Goal: Transaction & Acquisition: Purchase product/service

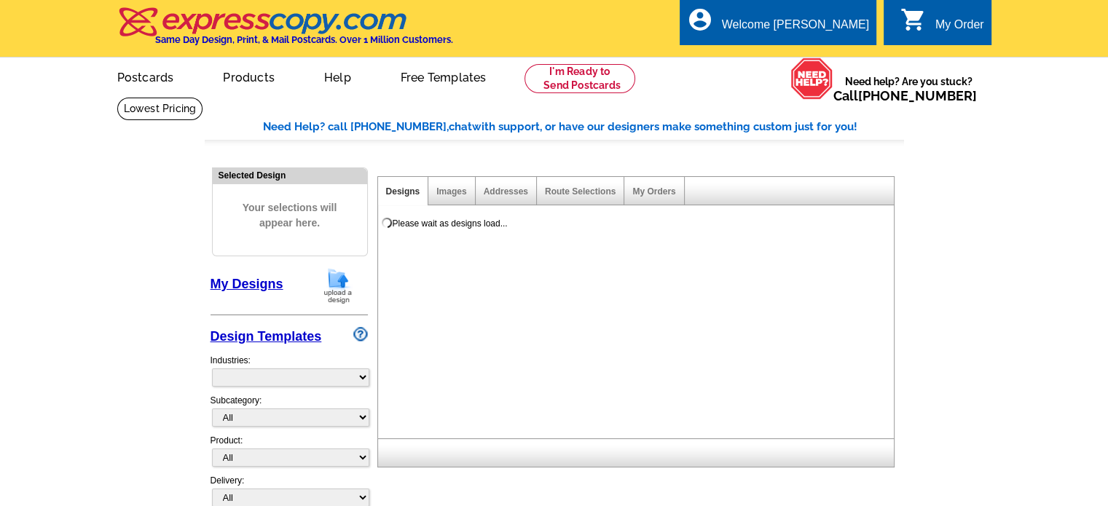
select select "785"
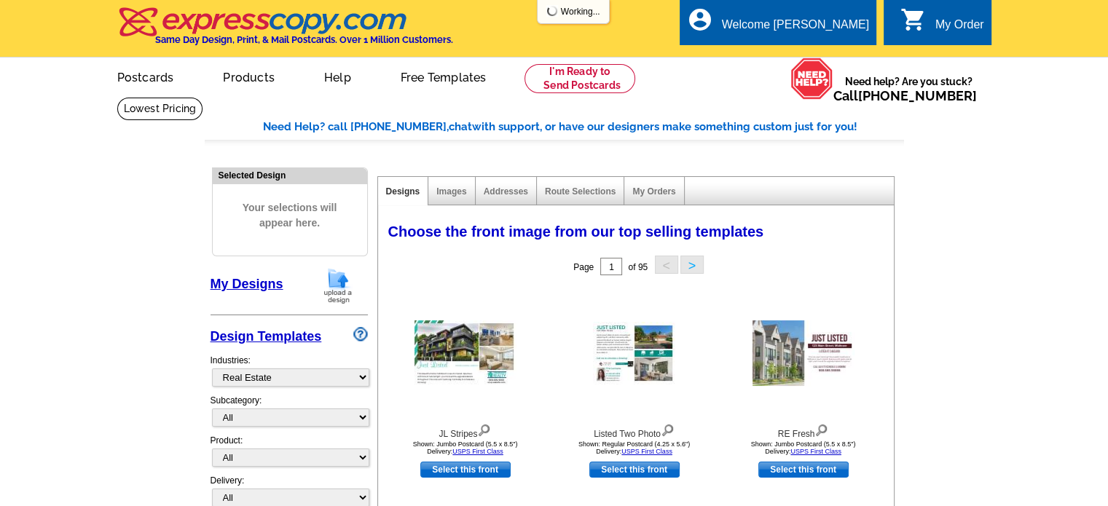
click at [337, 291] on img at bounding box center [338, 285] width 38 height 37
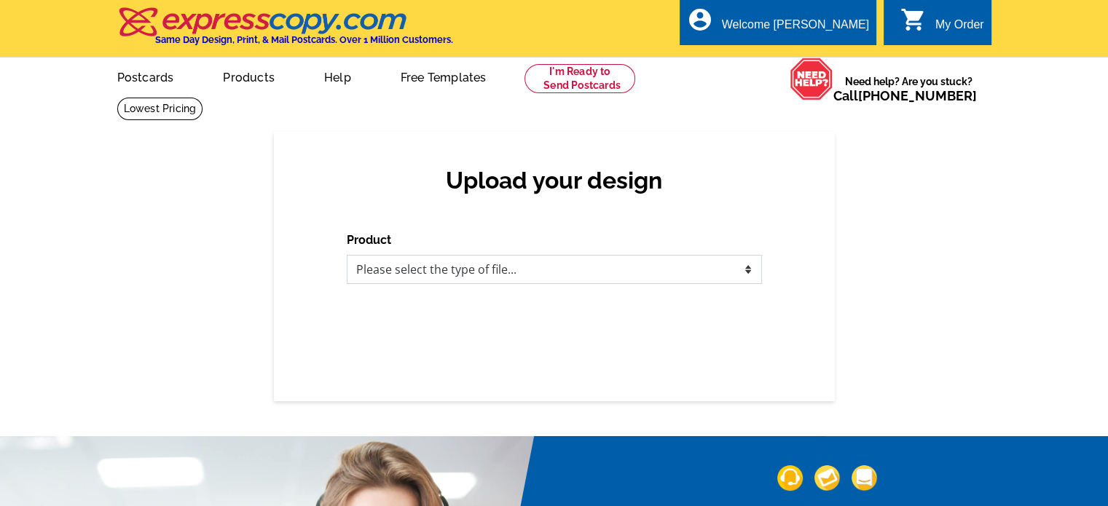
click at [382, 284] on select "Please select the type of file... Postcards Business Cards Letters and flyers G…" at bounding box center [554, 269] width 415 height 29
select select "1"
click at [347, 256] on select "Please select the type of file... Postcards Business Cards Letters and flyers G…" at bounding box center [554, 269] width 415 height 29
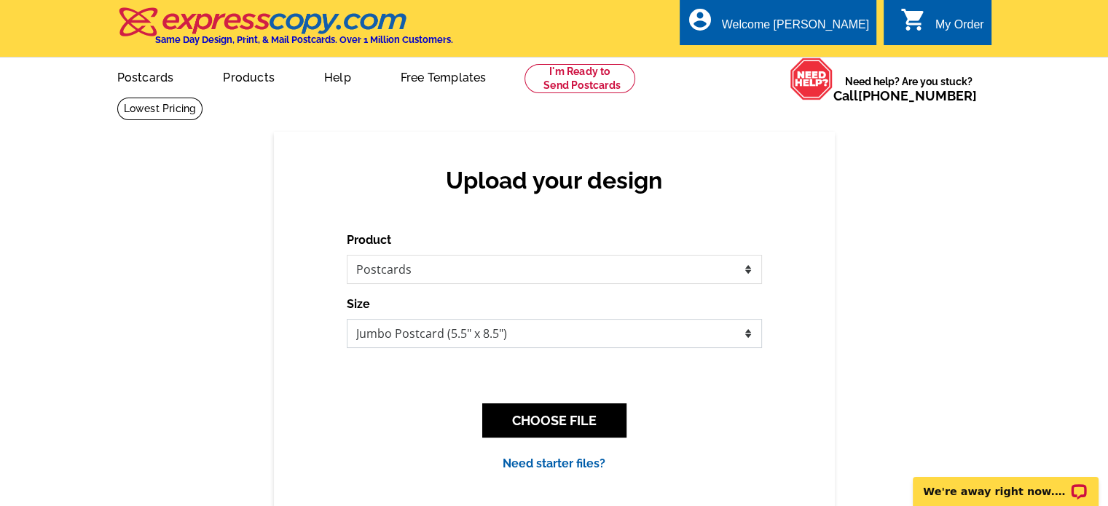
click at [406, 334] on select "Jumbo Postcard (5.5" x 8.5") Regular Postcard (4.25" x 5.6") Panoramic Postcard…" at bounding box center [554, 333] width 415 height 29
select select "1"
click at [347, 320] on select "Jumbo Postcard (5.5" x 8.5") Regular Postcard (4.25" x 5.6") Panoramic Postcard…" at bounding box center [554, 333] width 415 height 29
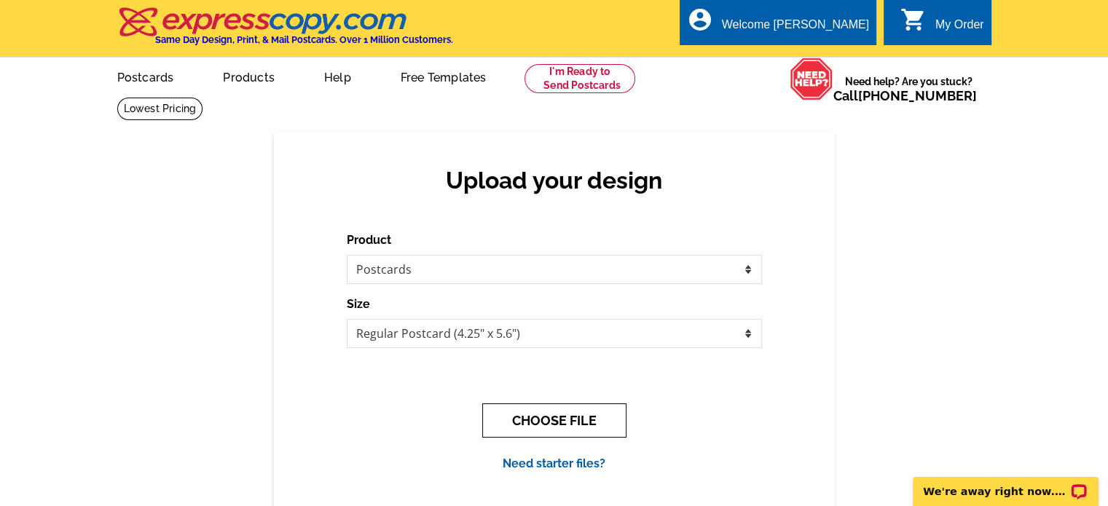
click at [586, 425] on button "CHOOSE FILE" at bounding box center [554, 421] width 144 height 34
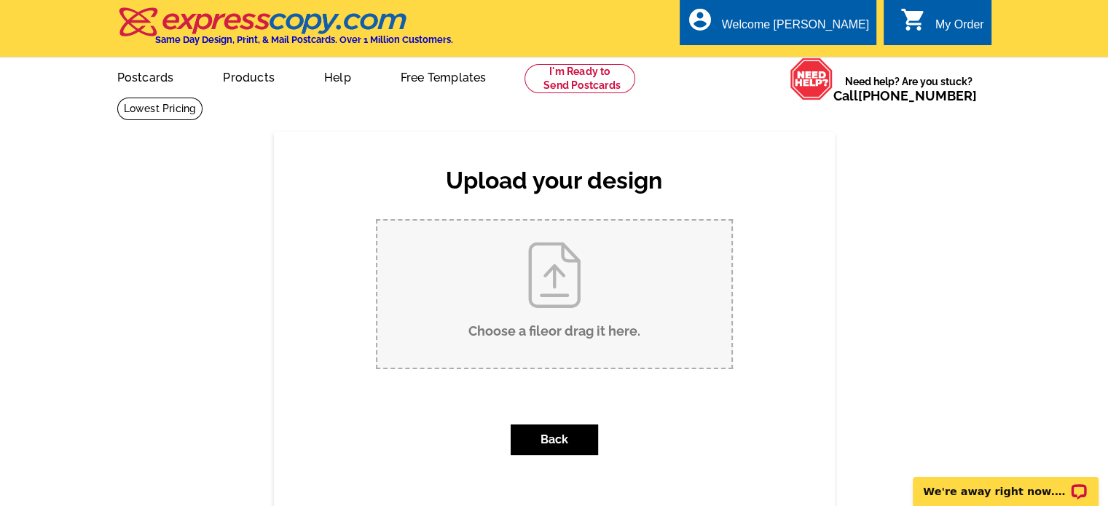
click at [562, 296] on input "Choose a file or drag it here ." at bounding box center [554, 294] width 354 height 147
type input "C:\fakepath\Billie Just Listed (22).jpg"
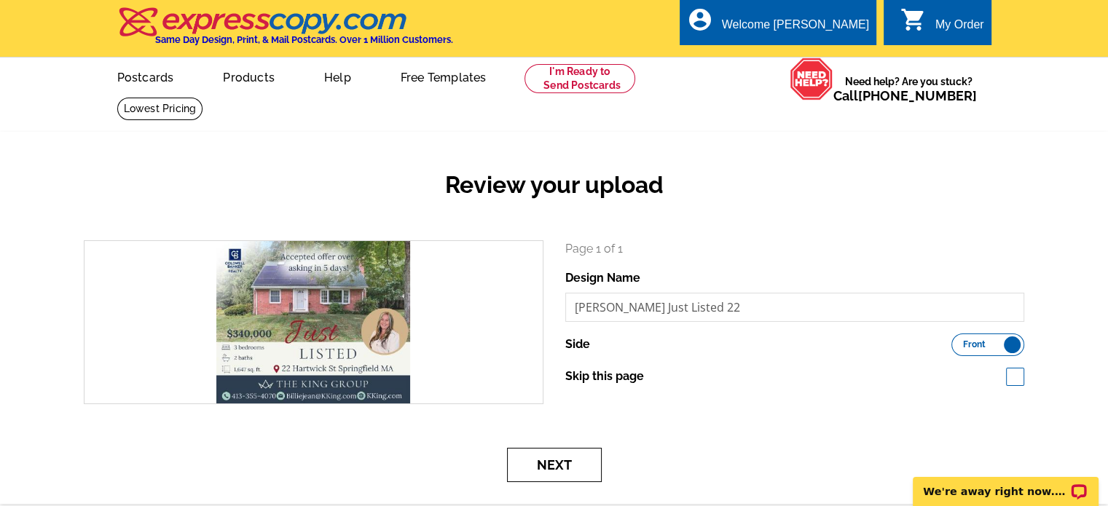
click at [533, 465] on button "Next" at bounding box center [554, 465] width 95 height 34
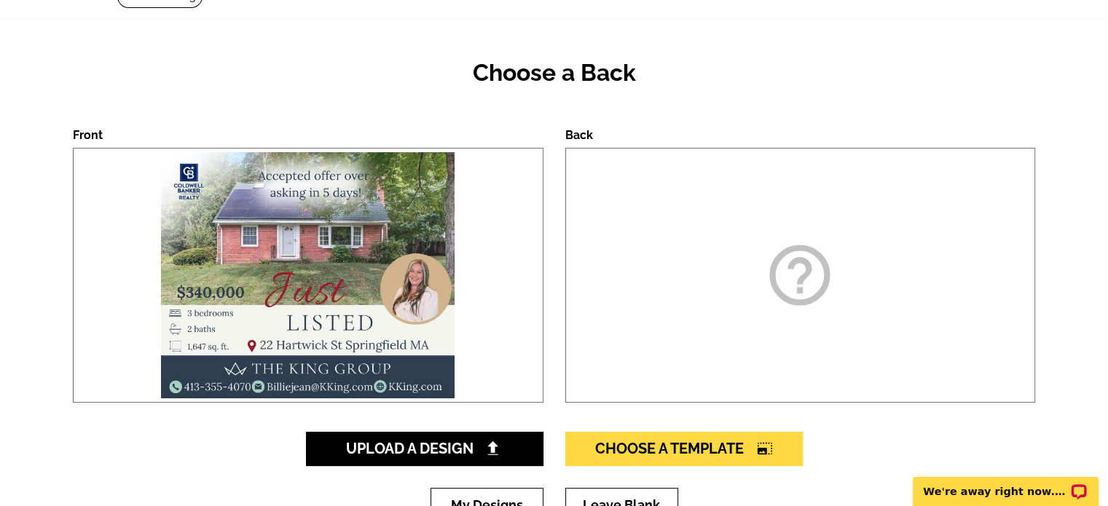
scroll to position [219, 0]
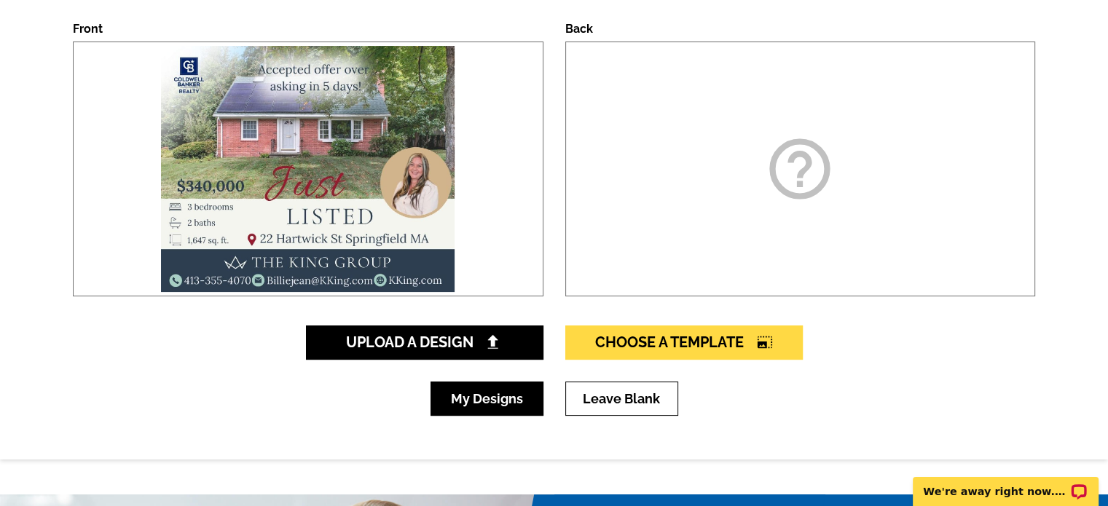
click at [495, 401] on link "My Designs" at bounding box center [487, 399] width 113 height 34
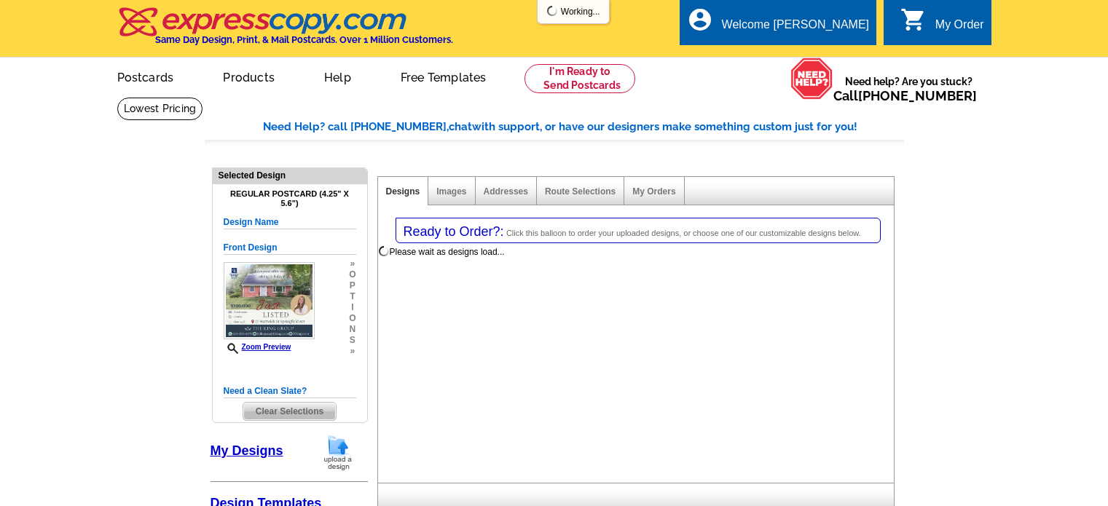
select select "1"
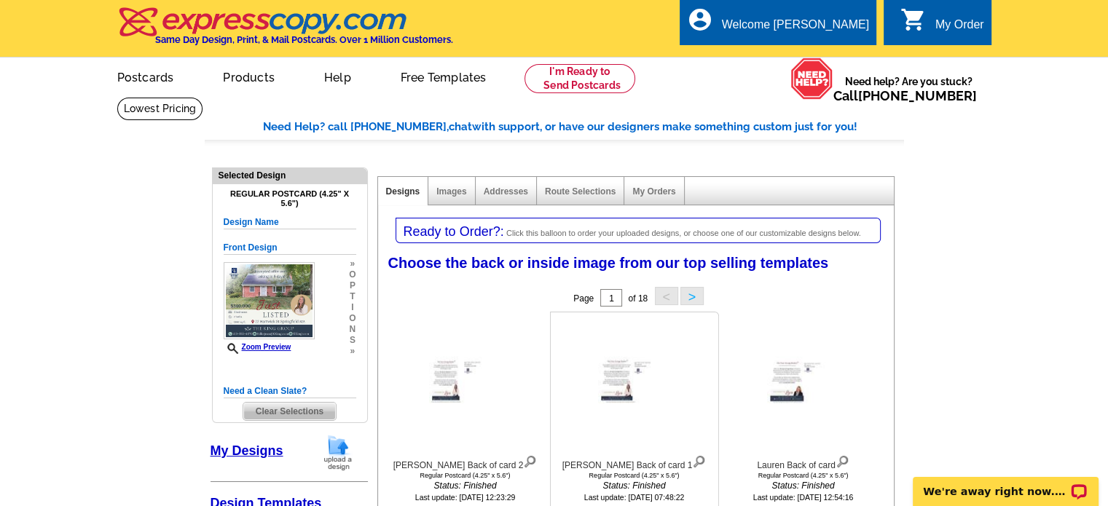
click at [692, 459] on img at bounding box center [699, 460] width 14 height 16
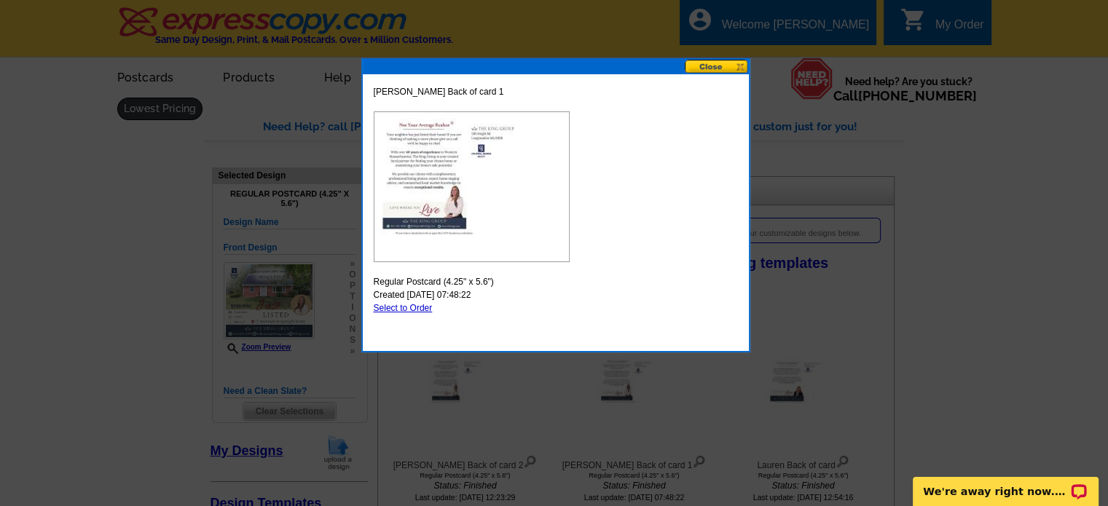
click at [717, 69] on button at bounding box center [717, 67] width 64 height 14
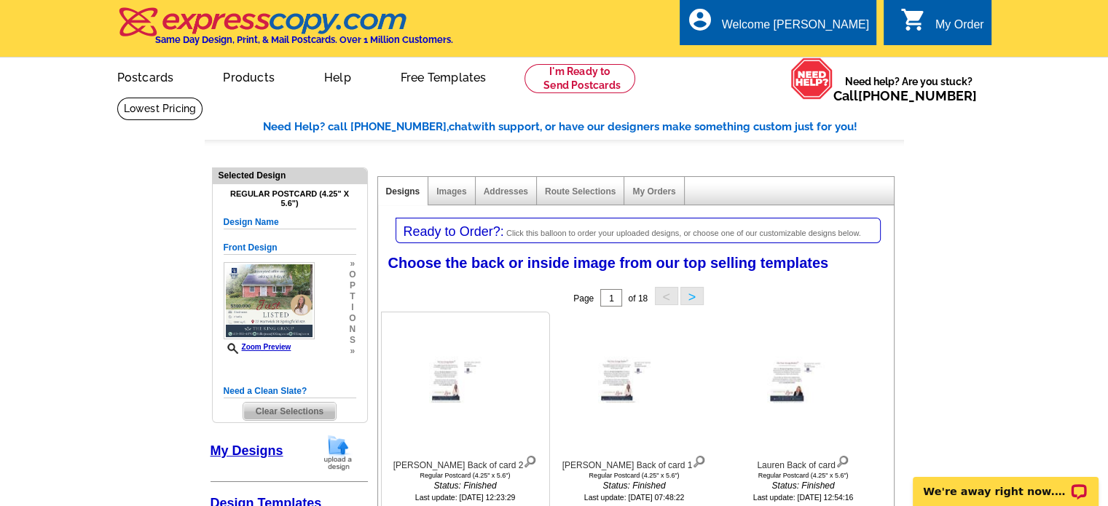
click at [523, 464] on img at bounding box center [530, 460] width 14 height 16
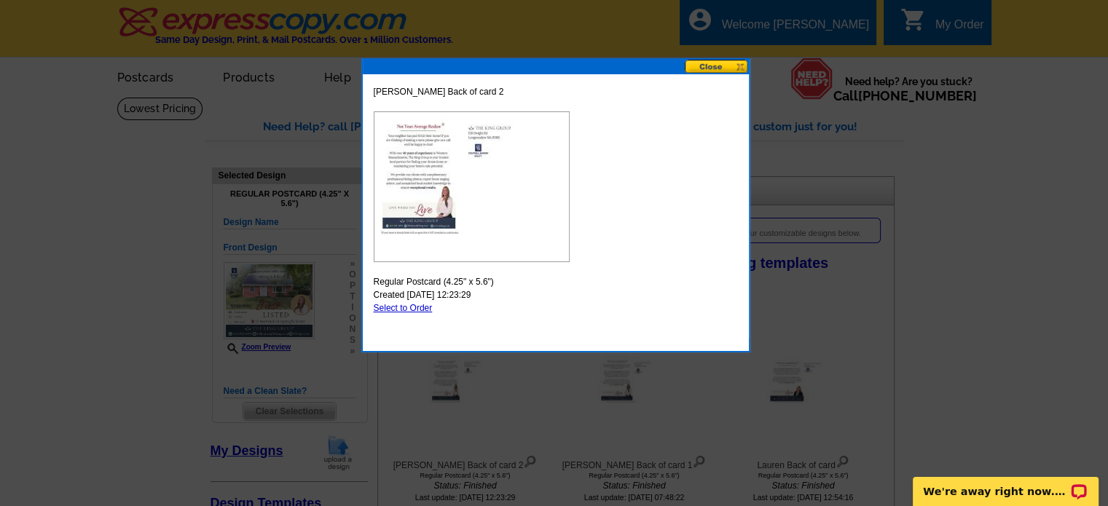
click at [719, 65] on button at bounding box center [717, 67] width 64 height 14
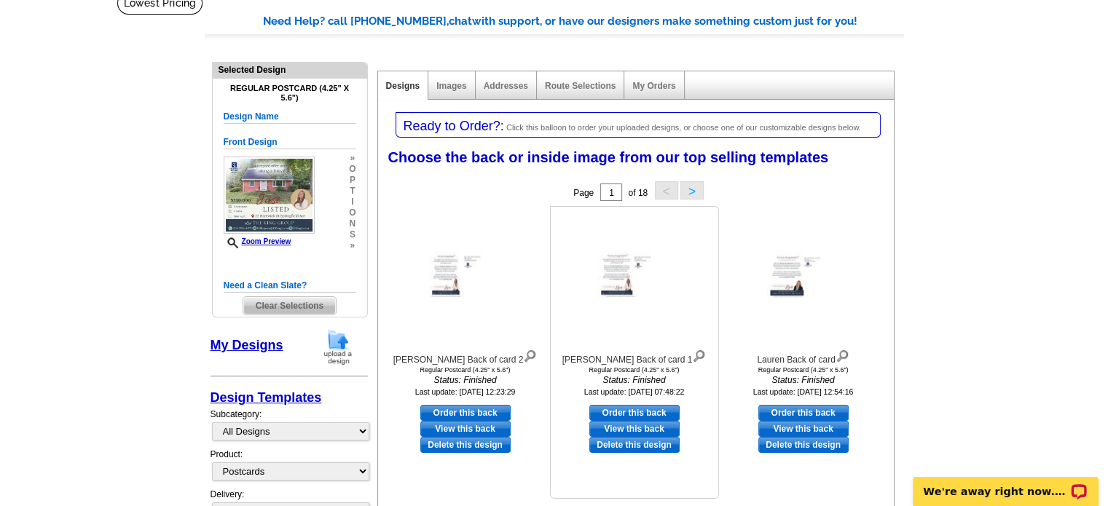
scroll to position [146, 0]
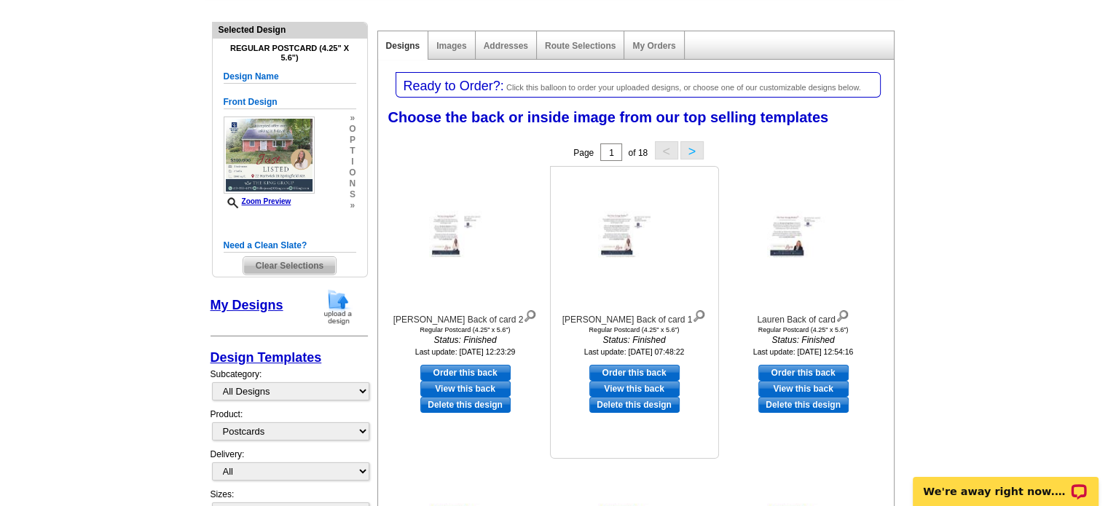
click at [629, 388] on link "View this back" at bounding box center [634, 389] width 90 height 16
click at [635, 373] on link "Order this back" at bounding box center [634, 373] width 90 height 16
select select "front"
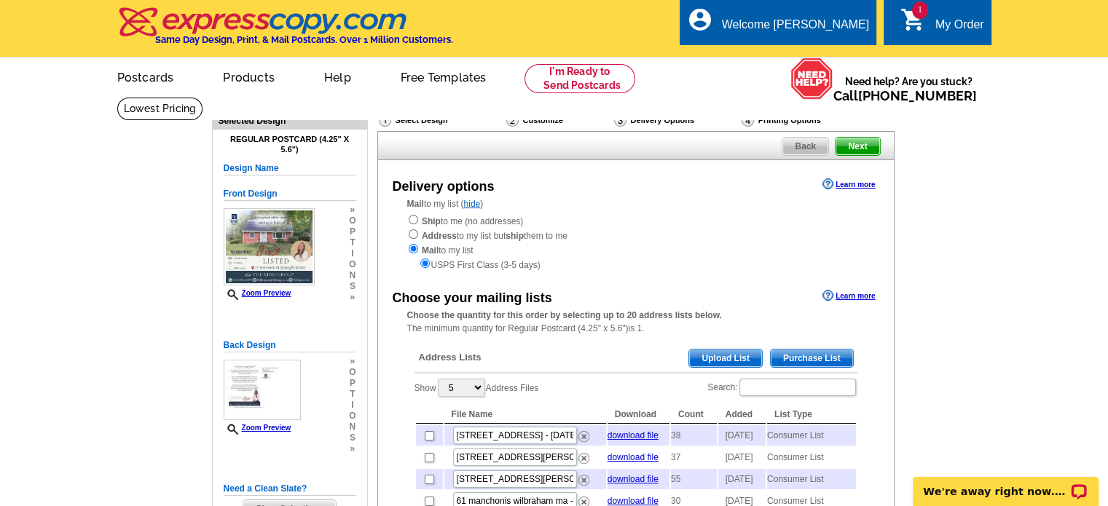
click at [806, 361] on span "Purchase List" at bounding box center [812, 358] width 82 height 17
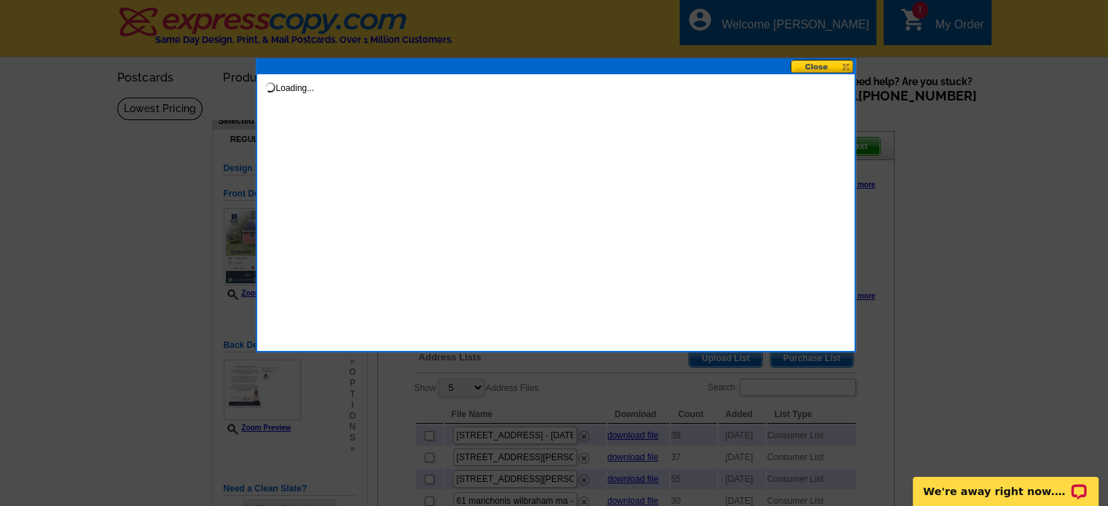
click at [507, 191] on div "Loading..." at bounding box center [556, 205] width 600 height 294
click at [806, 67] on button at bounding box center [822, 67] width 64 height 14
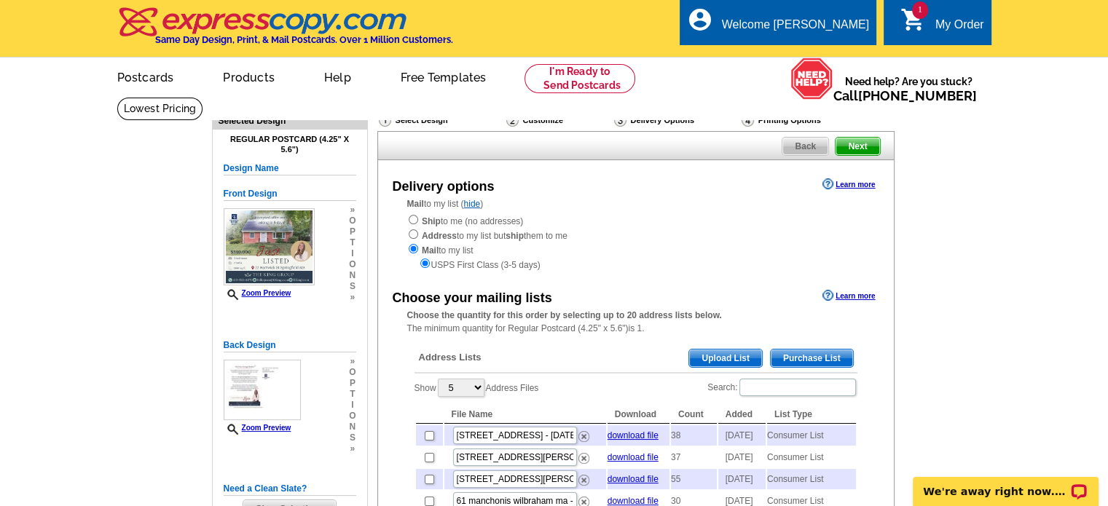
click at [801, 363] on span "Purchase List" at bounding box center [812, 358] width 82 height 17
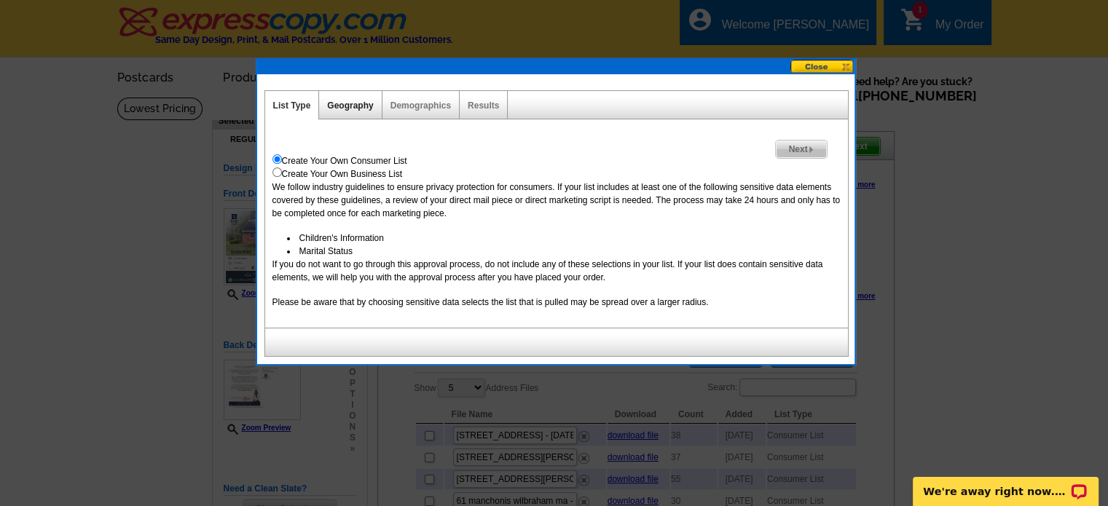
click at [338, 106] on link "Geography" at bounding box center [350, 106] width 46 height 10
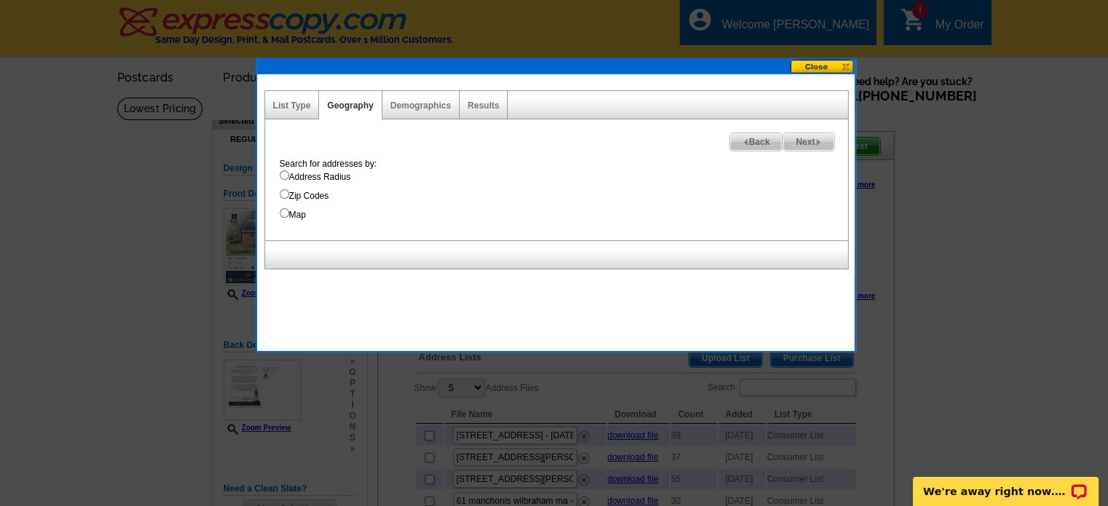
click at [283, 213] on input "Map" at bounding box center [284, 212] width 9 height 9
radio input "true"
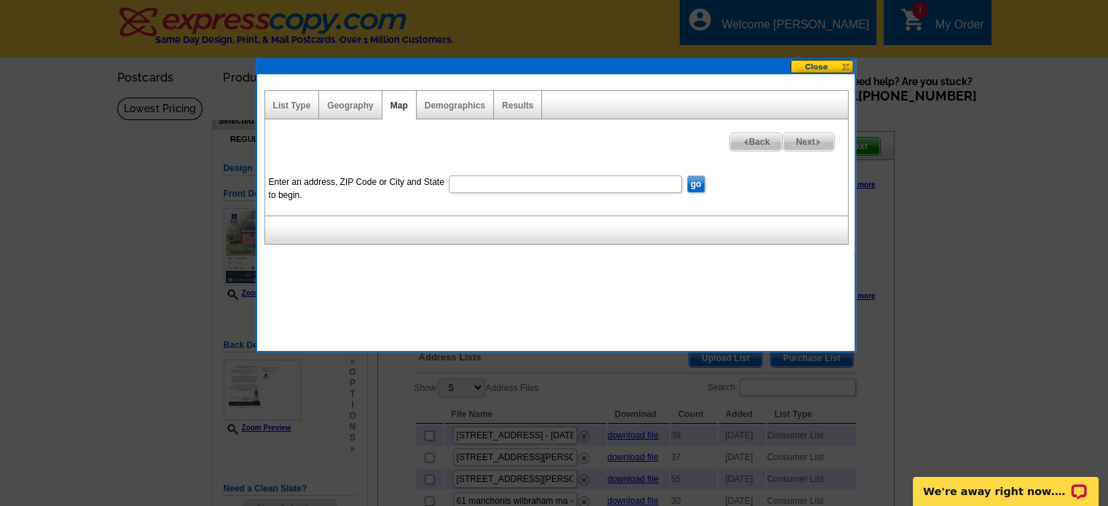
click at [476, 181] on input "Enter an address, ZIP Code or City and State to begin." at bounding box center [565, 184] width 233 height 17
type input "22 hartwick st springfield ma"
click at [687, 176] on input "go" at bounding box center [696, 184] width 18 height 17
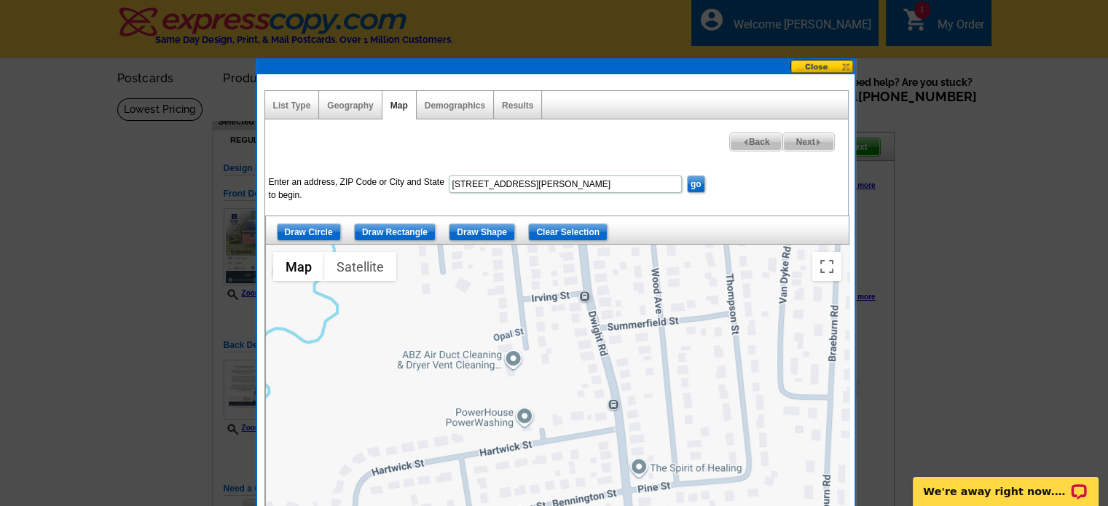
scroll to position [73, 0]
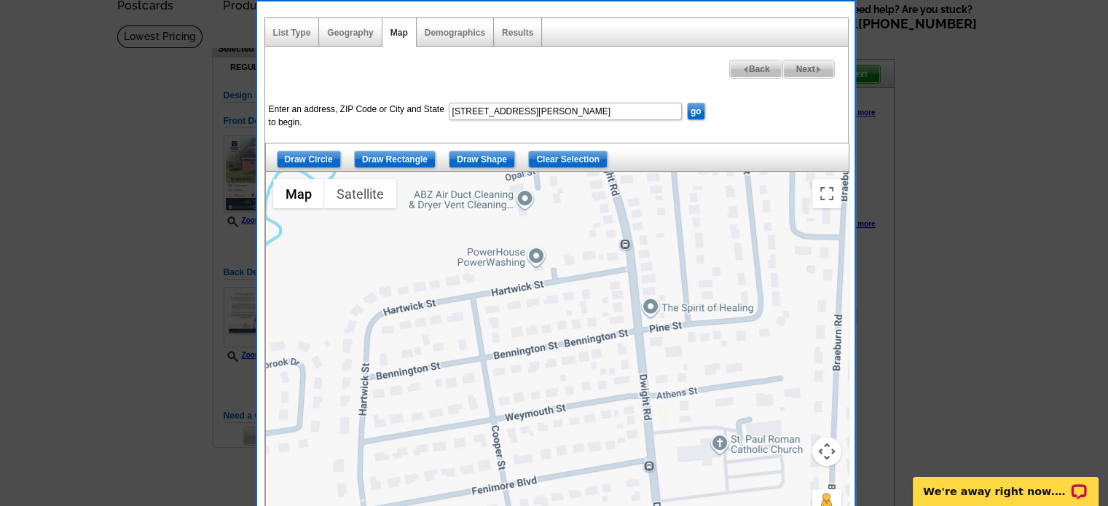
drag, startPoint x: 354, startPoint y: 361, endPoint x: 367, endPoint y: 273, distance: 88.4
click at [367, 273] on div at bounding box center [557, 354] width 583 height 364
click at [472, 157] on input "Draw Shape" at bounding box center [482, 159] width 66 height 17
click at [477, 267] on div at bounding box center [557, 354] width 583 height 364
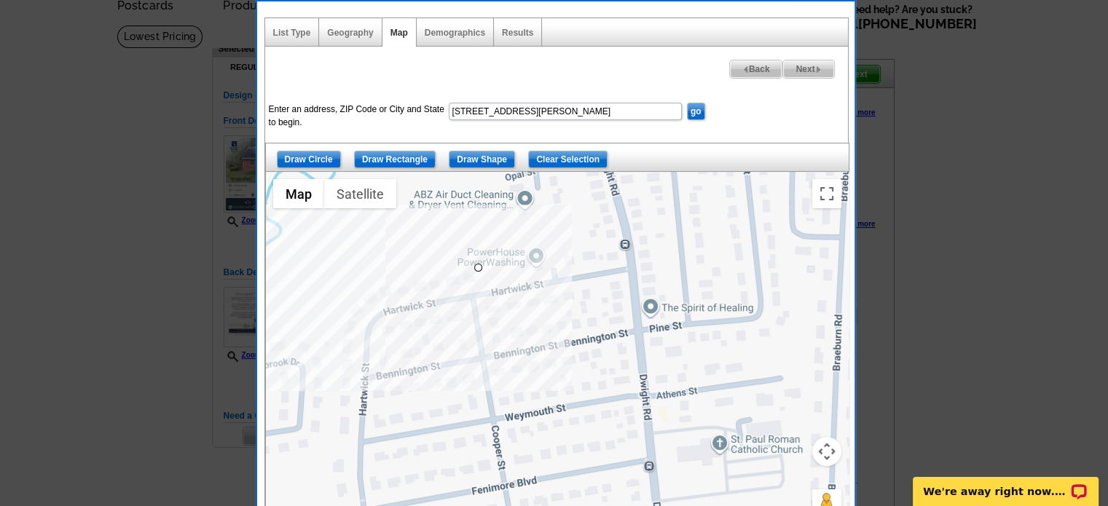
click at [345, 290] on div at bounding box center [557, 354] width 583 height 364
click at [329, 433] on div at bounding box center [557, 354] width 583 height 364
click at [485, 412] on div at bounding box center [557, 354] width 583 height 364
click at [495, 412] on div at bounding box center [557, 354] width 583 height 364
click at [479, 269] on div at bounding box center [557, 354] width 583 height 364
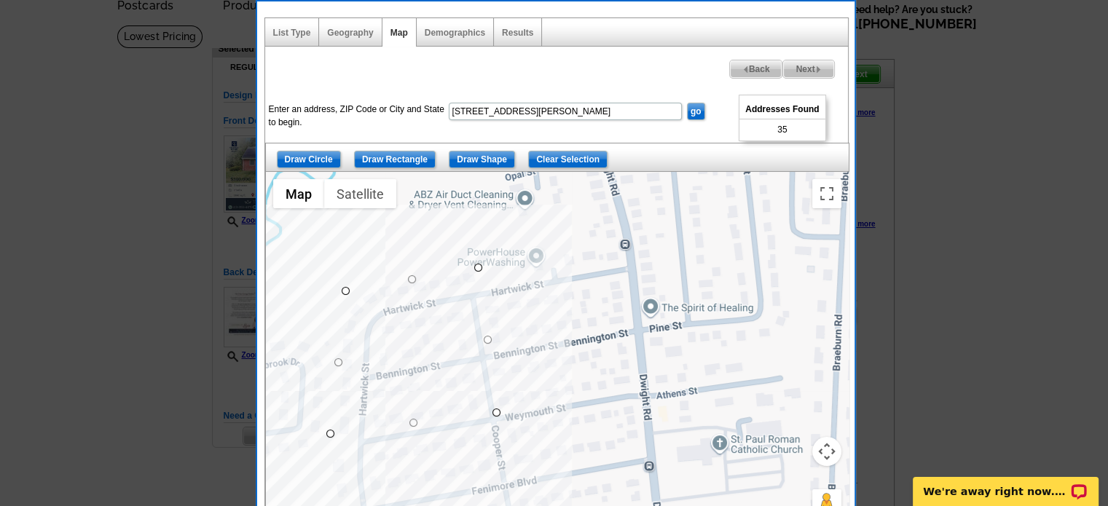
click at [804, 71] on span "Next" at bounding box center [808, 68] width 50 height 17
select select
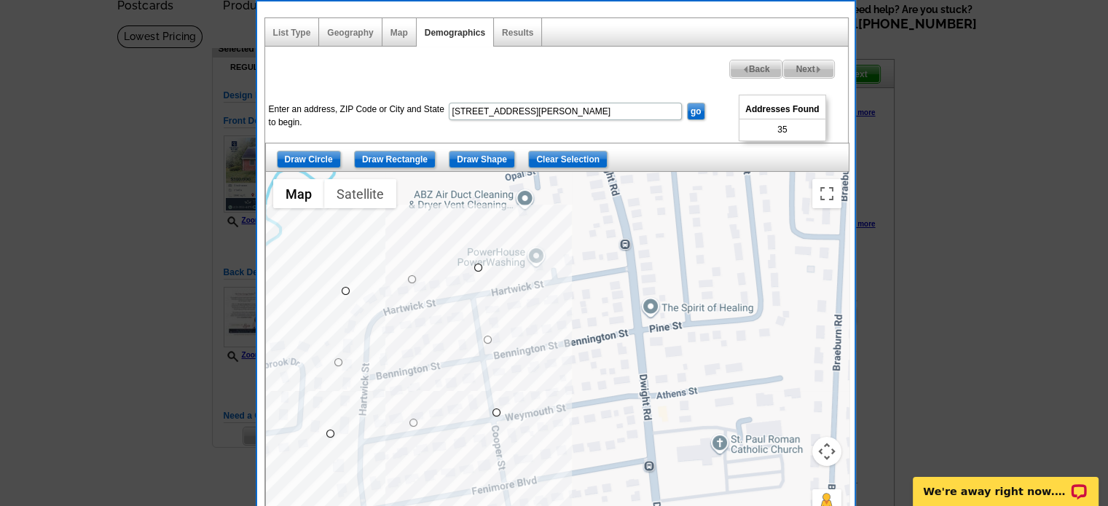
select select
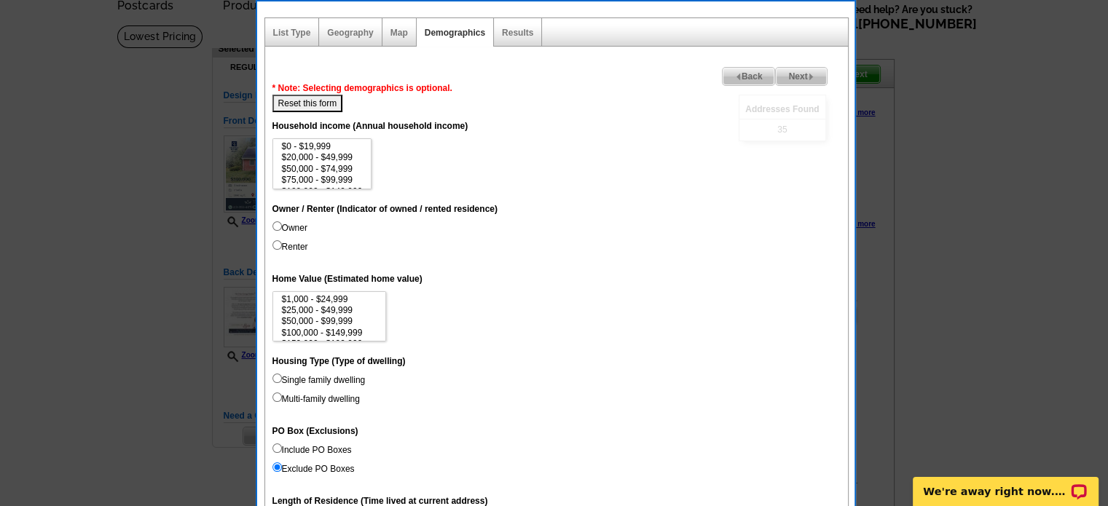
click at [805, 76] on span "Next" at bounding box center [801, 76] width 50 height 17
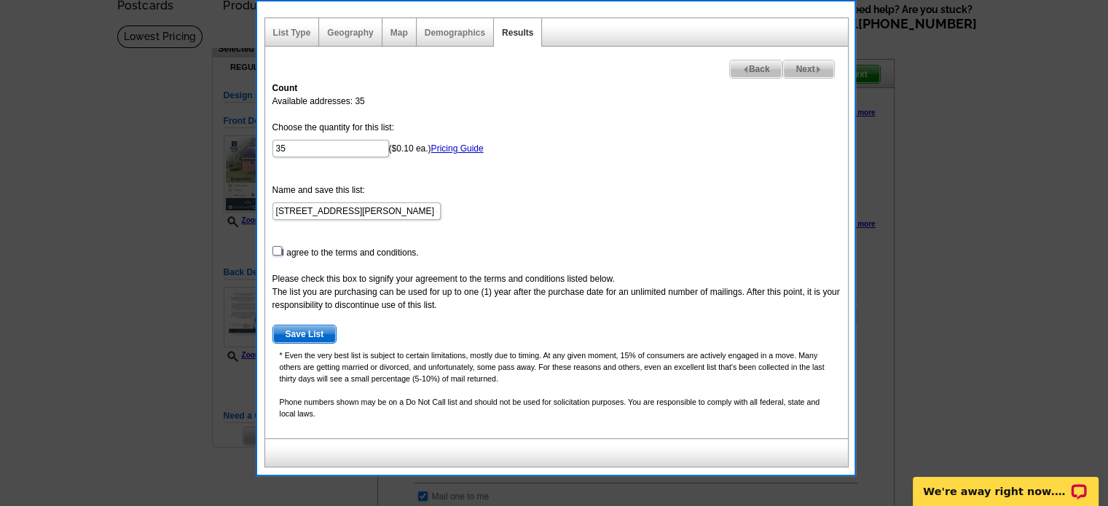
click at [275, 250] on input "checkbox" at bounding box center [276, 250] width 9 height 9
checkbox input "true"
click at [301, 337] on span "Save List" at bounding box center [304, 334] width 63 height 17
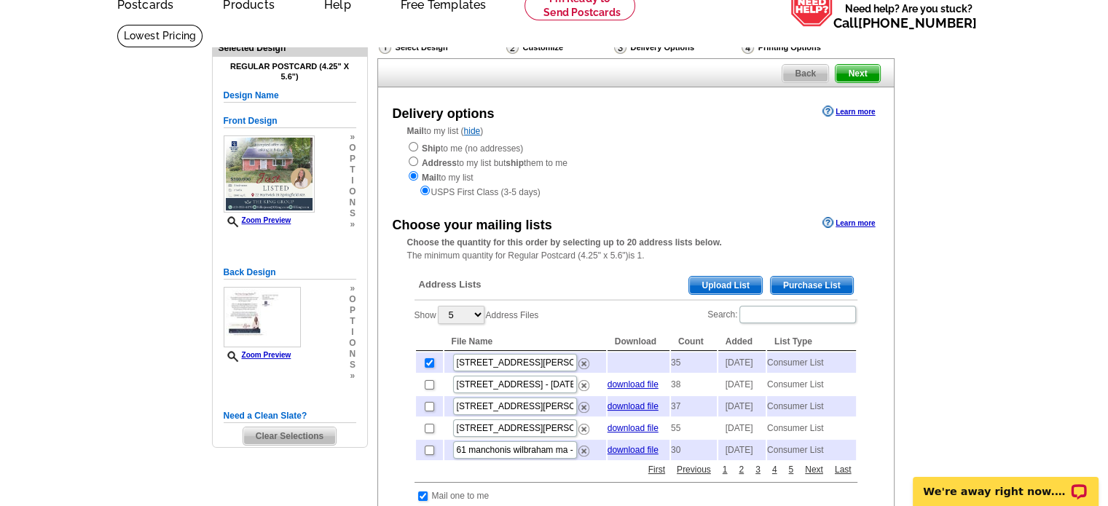
click at [854, 73] on span "Next" at bounding box center [858, 73] width 44 height 17
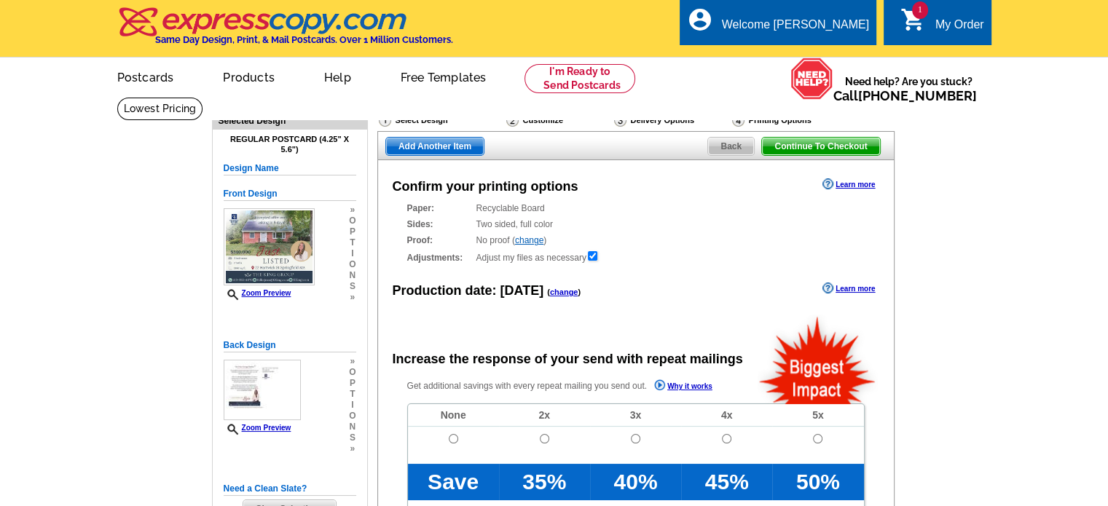
radio input "false"
click at [457, 439] on input "radio" at bounding box center [453, 438] width 9 height 9
radio input "true"
click at [821, 149] on span "Continue To Checkout" at bounding box center [820, 146] width 117 height 17
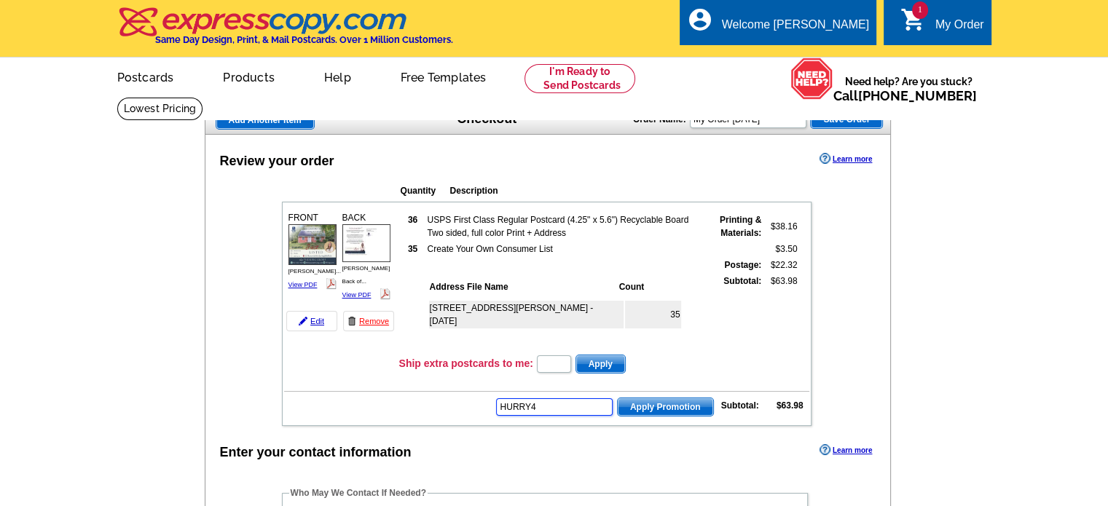
type input "HURRY40"
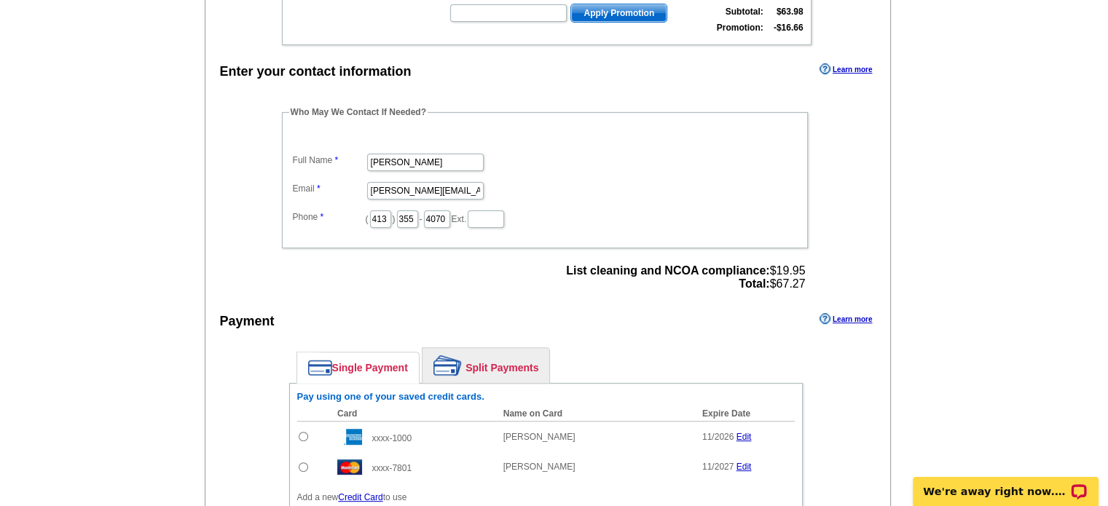
scroll to position [510, 0]
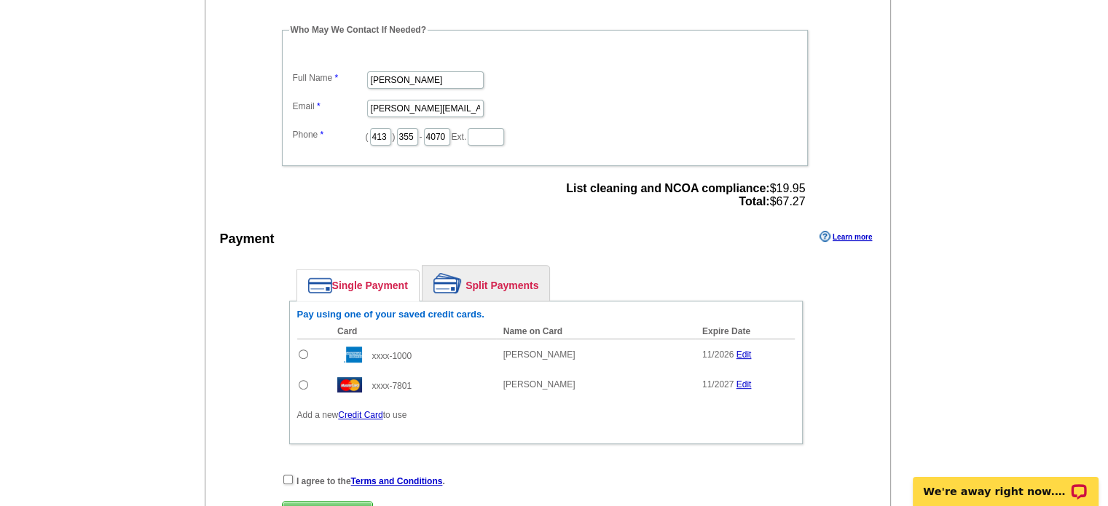
drag, startPoint x: 299, startPoint y: 376, endPoint x: 299, endPoint y: 398, distance: 22.6
click at [299, 380] on input "radio" at bounding box center [303, 384] width 9 height 9
radio input "true"
click at [284, 475] on input "checkbox" at bounding box center [287, 479] width 9 height 9
checkbox input "true"
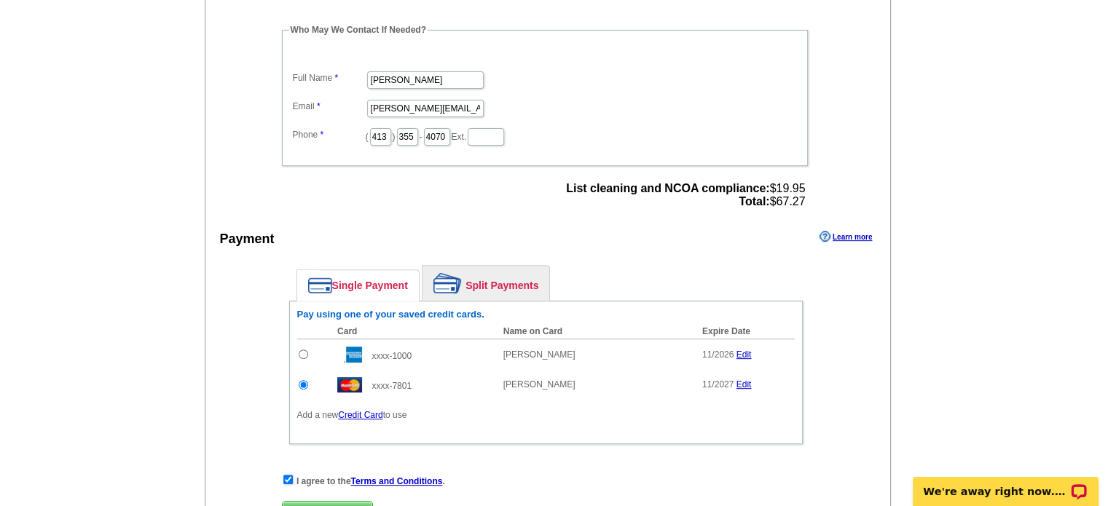
click at [329, 503] on span "Submit Order" at bounding box center [328, 510] width 90 height 17
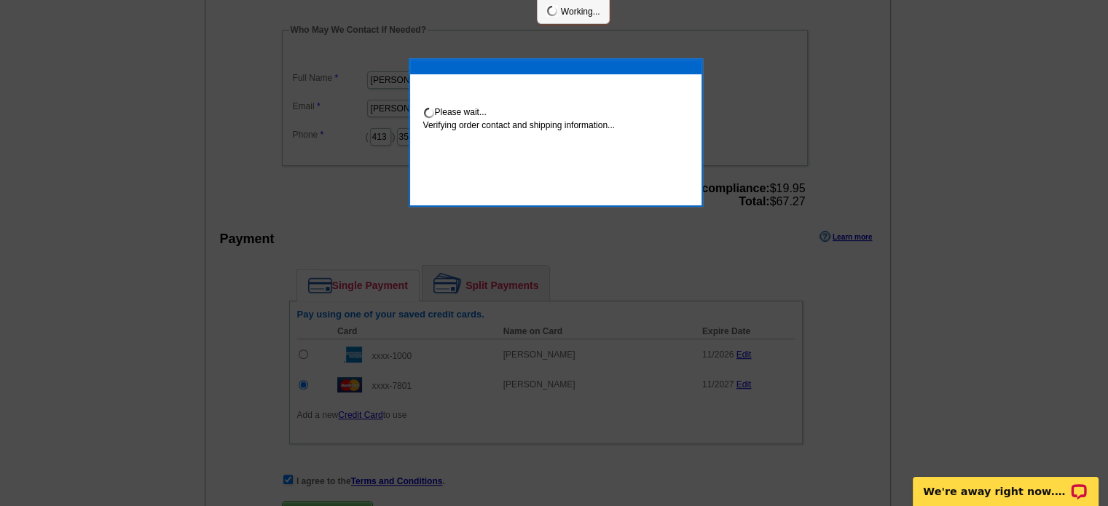
scroll to position [504, 0]
